Goal: Find specific page/section: Find specific page/section

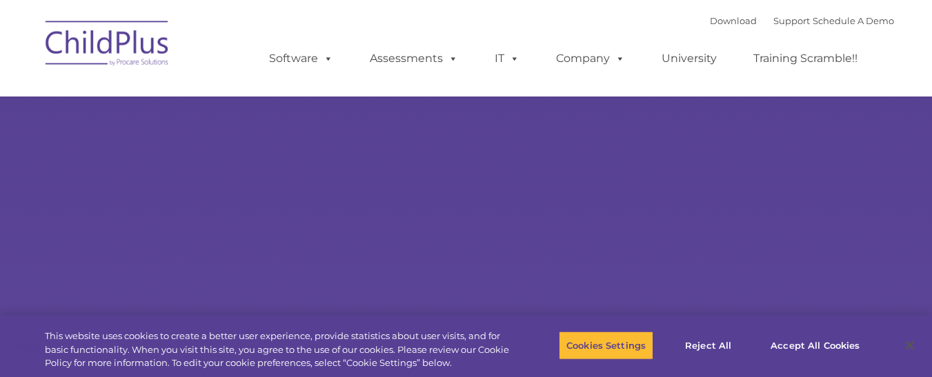
select select "MEDIUM"
type input ""
select select "MEDIUM"
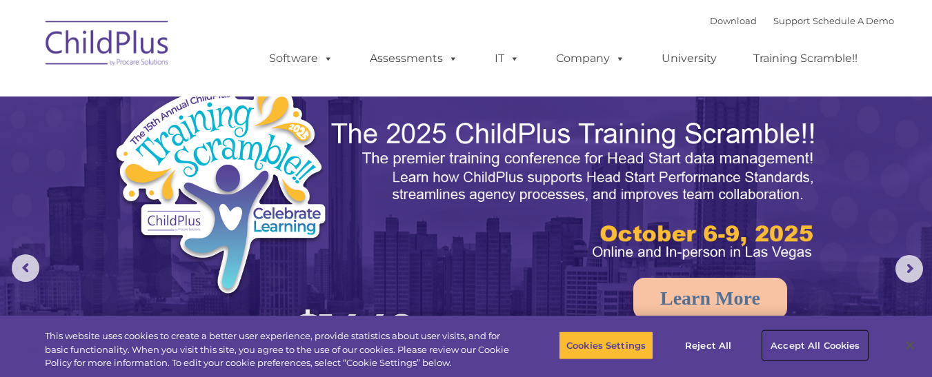
click at [819, 343] on button "Accept All Cookies" at bounding box center [815, 345] width 104 height 29
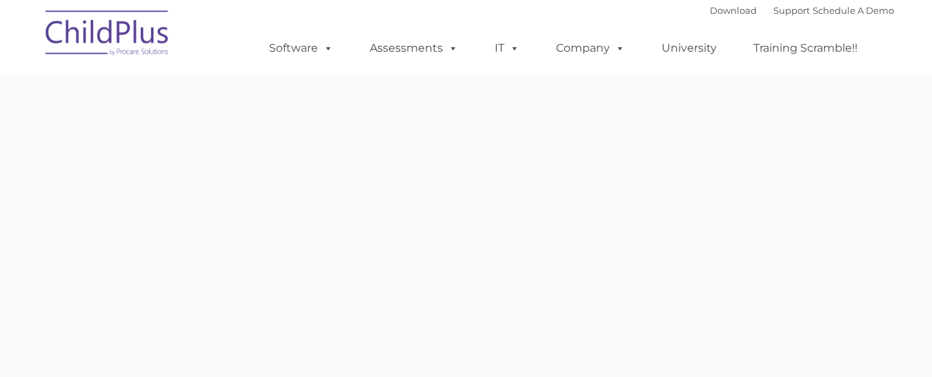
type input ""
